Goal: Find specific page/section: Find specific page/section

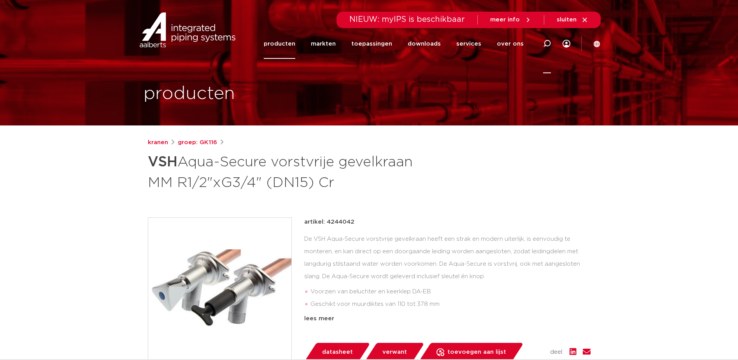
click at [546, 45] on icon at bounding box center [546, 43] width 9 height 9
type input "v"
type input "vorstvrij\"
click button "Zoeken" at bounding box center [0, 0] width 0 height 0
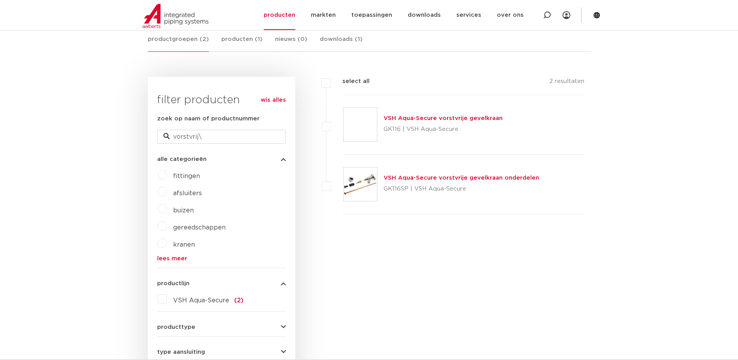
scroll to position [156, 0]
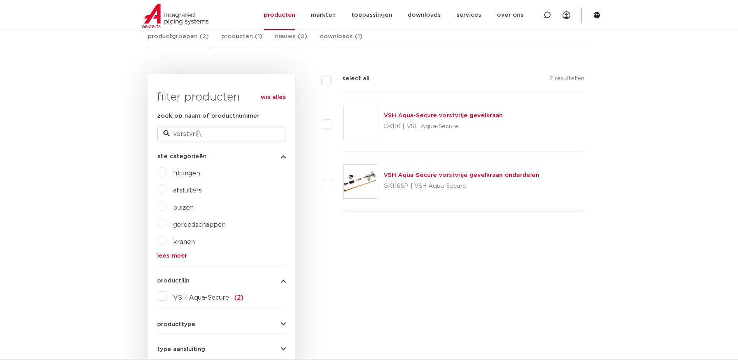
click at [365, 179] on img at bounding box center [360, 181] width 33 height 33
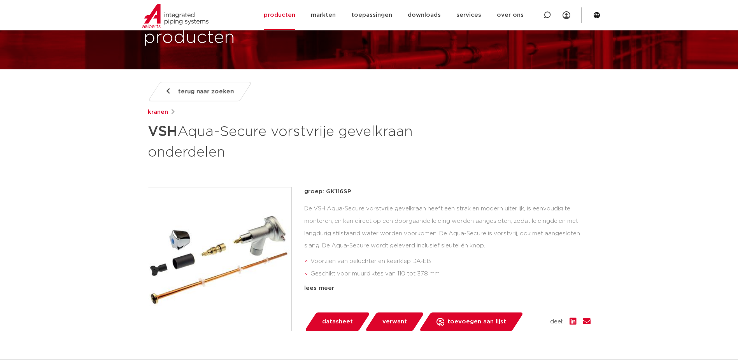
scroll to position [39, 0]
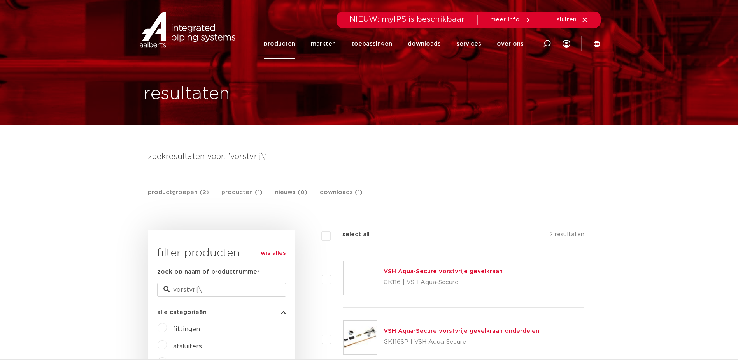
click at [542, 42] on div at bounding box center [547, 43] width 31 height 59
paste input "4595107"
type input "4595107"
click button "Zoeken" at bounding box center [0, 0] width 0 height 0
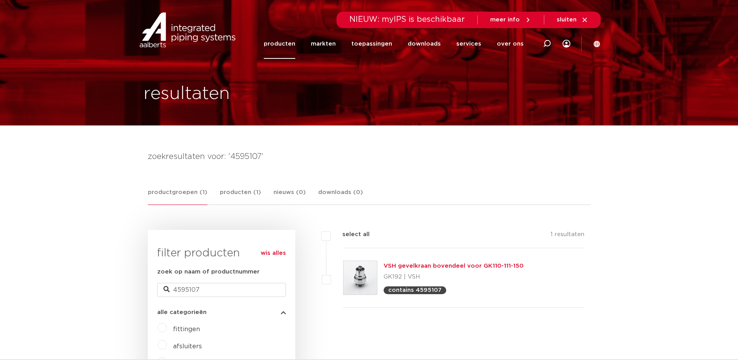
click at [361, 274] on img at bounding box center [360, 277] width 33 height 33
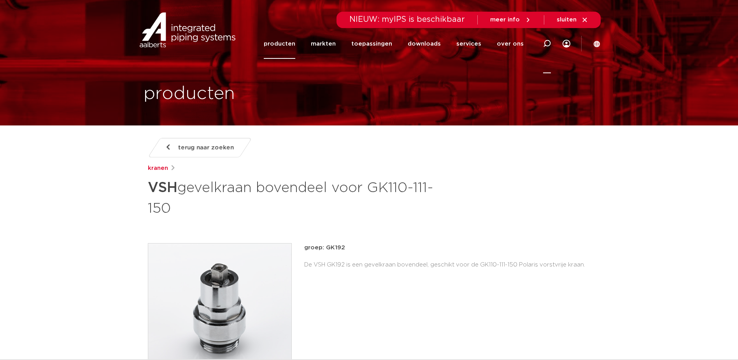
click at [543, 47] on icon at bounding box center [547, 44] width 8 height 8
type input "polaris"
click button "Zoeken" at bounding box center [0, 0] width 0 height 0
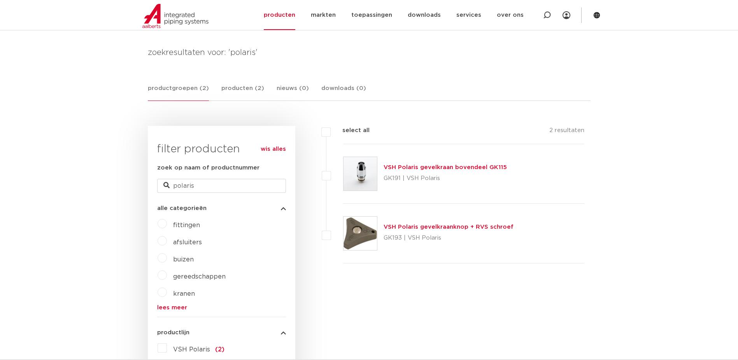
scroll to position [39, 0]
